Goal: Task Accomplishment & Management: Complete application form

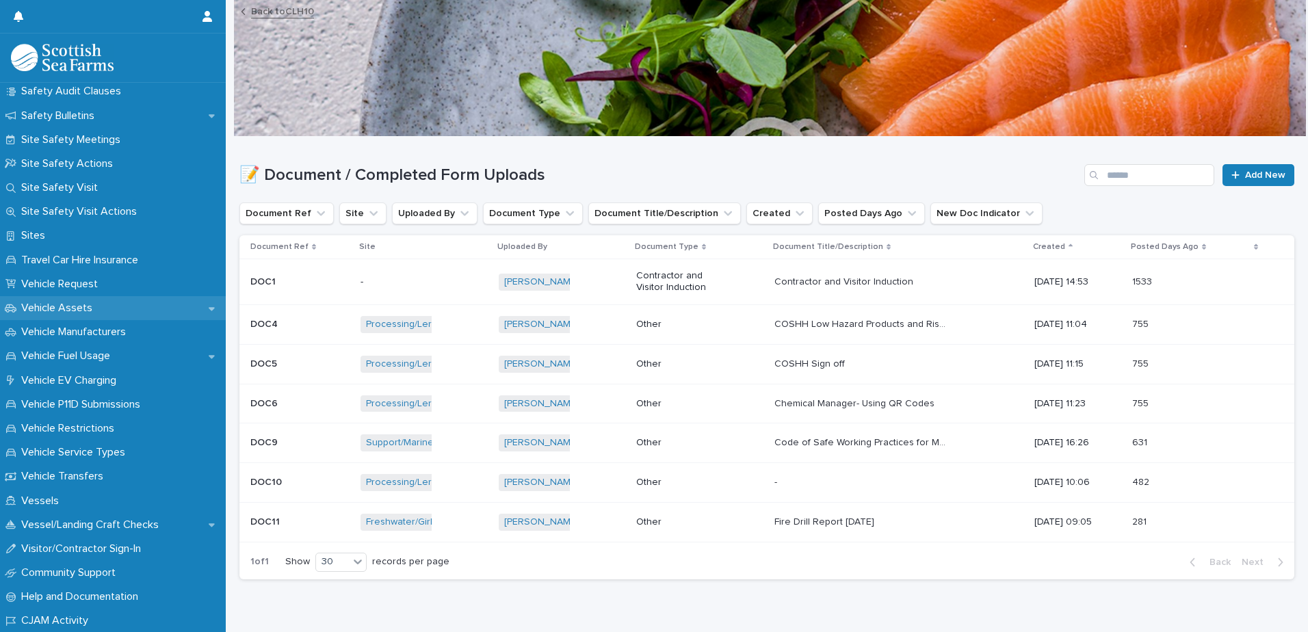
scroll to position [943, 0]
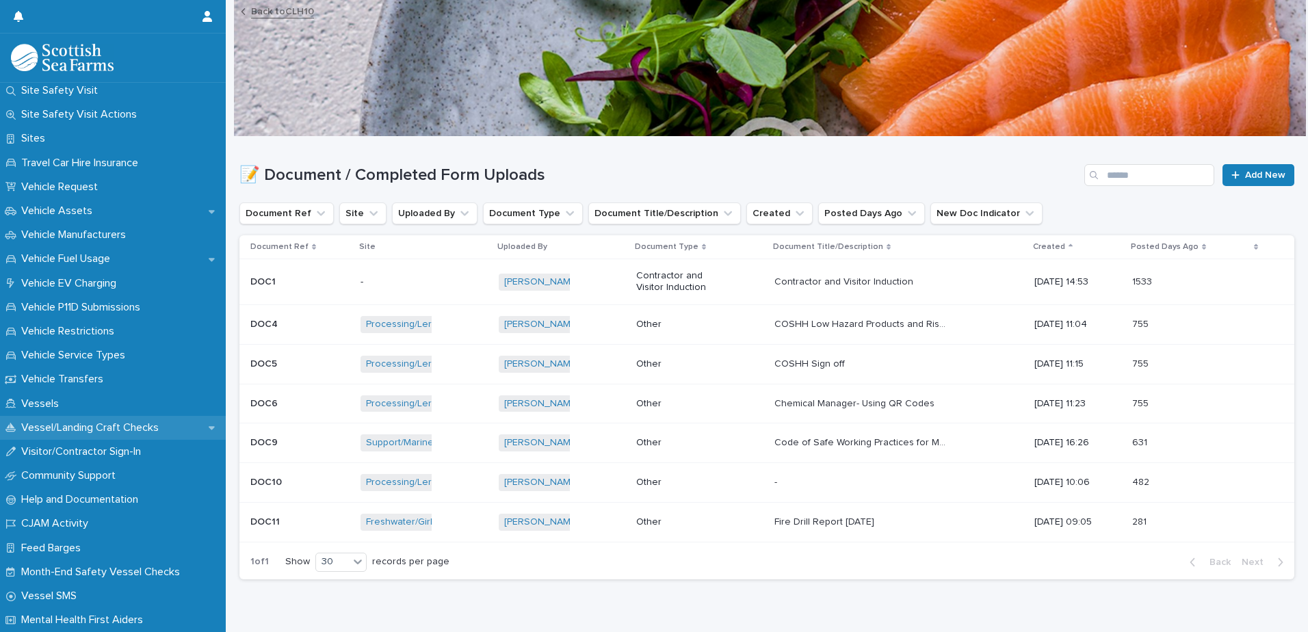
click at [75, 421] on p "Vessel/Landing Craft Checks" at bounding box center [93, 427] width 154 height 13
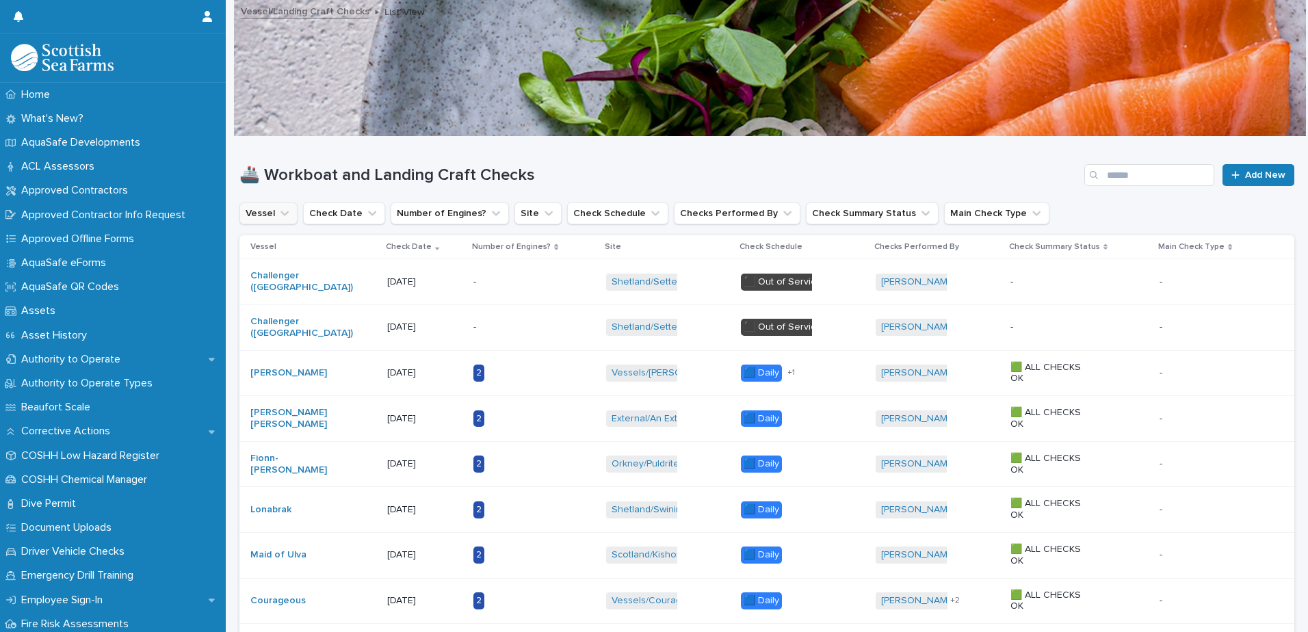
click at [281, 216] on icon "Vessel" at bounding box center [285, 214] width 14 height 14
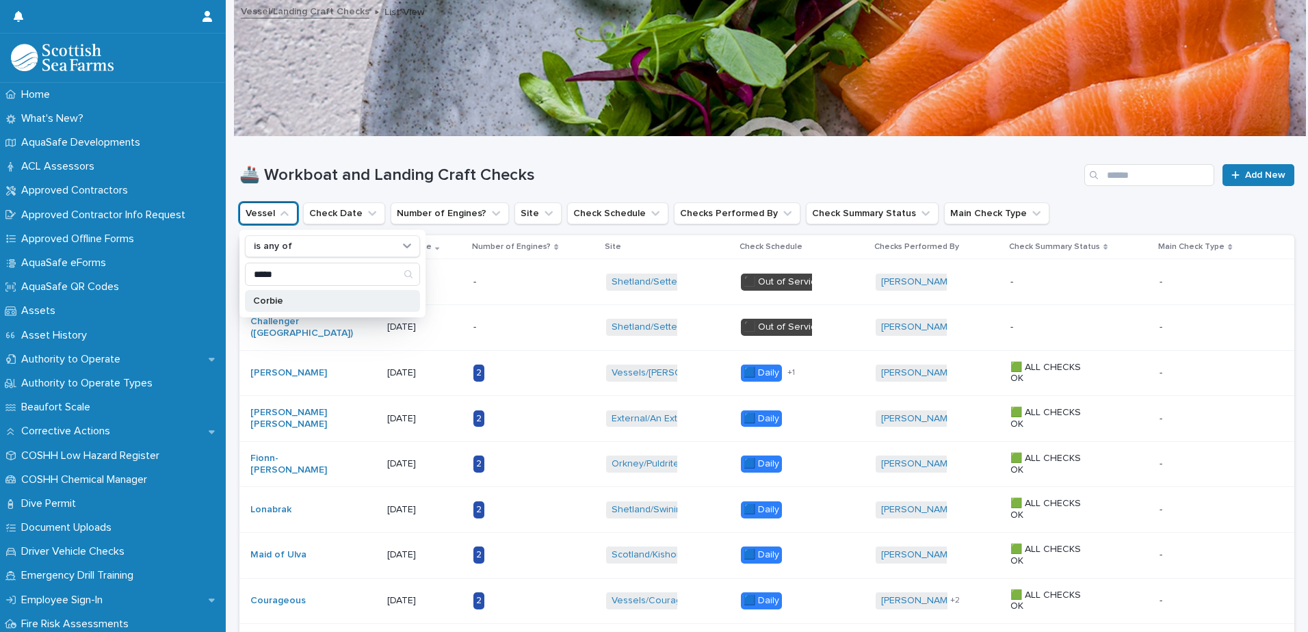
type input "*****"
click at [272, 290] on div "Corbie" at bounding box center [332, 301] width 175 height 22
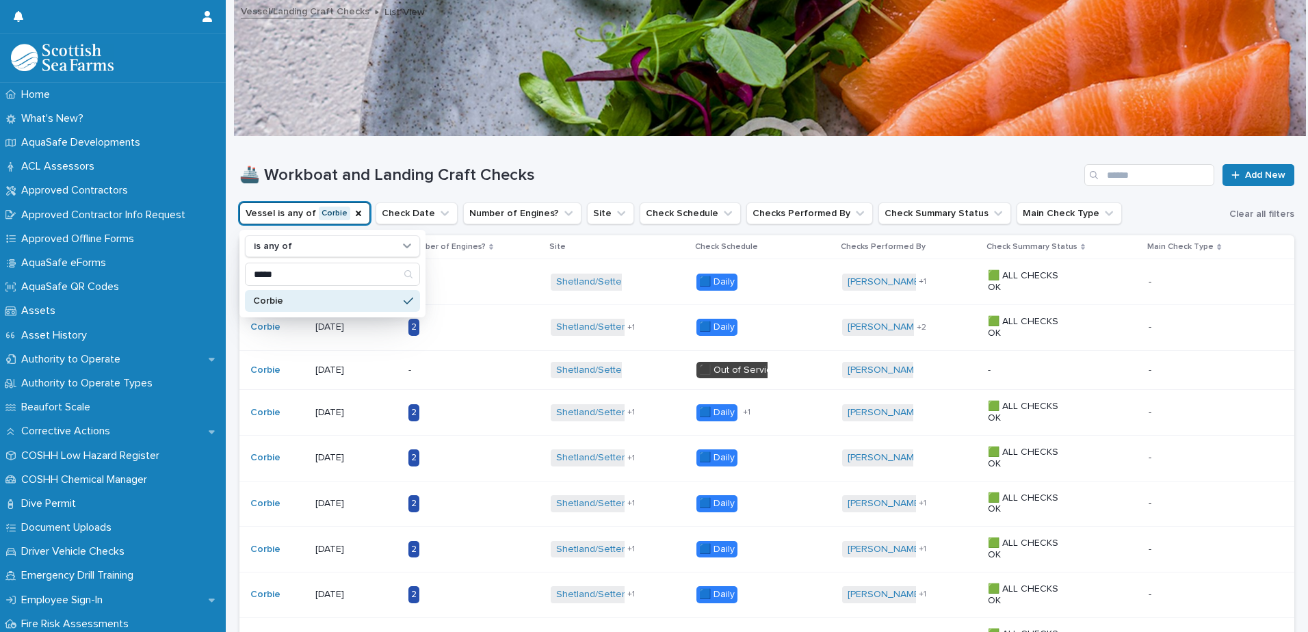
click at [233, 102] on header at bounding box center [766, 68] width 1072 height 137
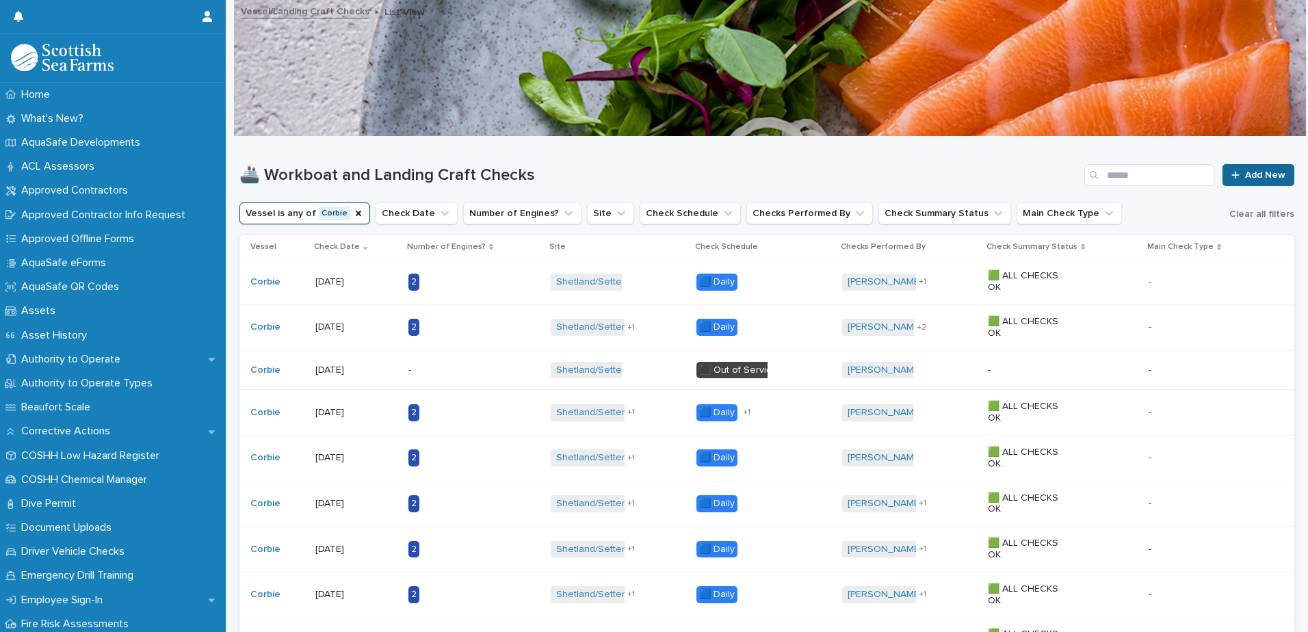
click at [1252, 176] on span "Add New" at bounding box center [1265, 175] width 40 height 10
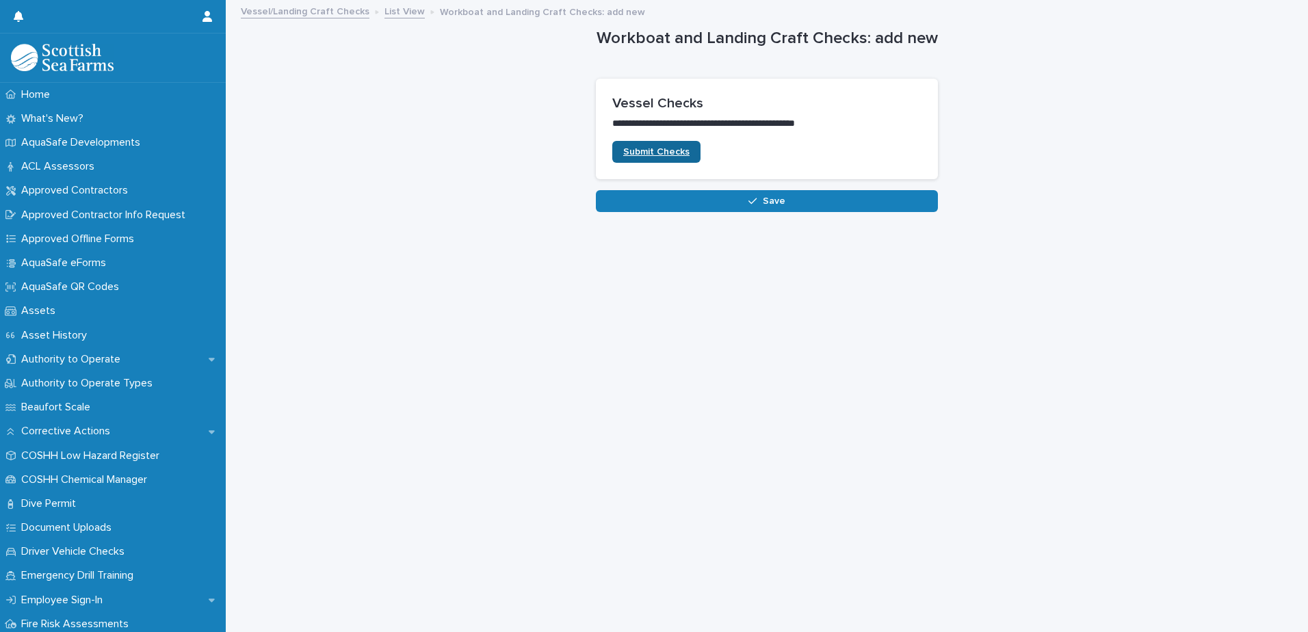
click at [660, 152] on span "Submit Checks" at bounding box center [656, 152] width 66 height 10
click at [663, 151] on span "Submit Checks" at bounding box center [656, 152] width 66 height 10
